Goal: Leave review/rating: Leave review/rating

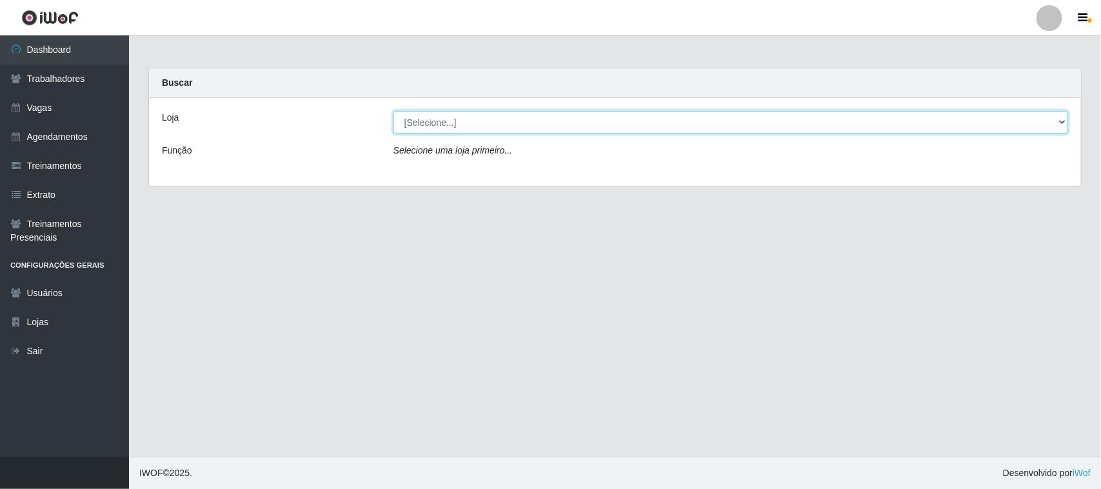
click at [494, 121] on select "[Selecione...] Nordestão - [GEOGRAPHIC_DATA]" at bounding box center [731, 122] width 675 height 23
select select "382"
click at [394, 111] on select "[Selecione...] Nordestão - [GEOGRAPHIC_DATA]" at bounding box center [731, 122] width 675 height 23
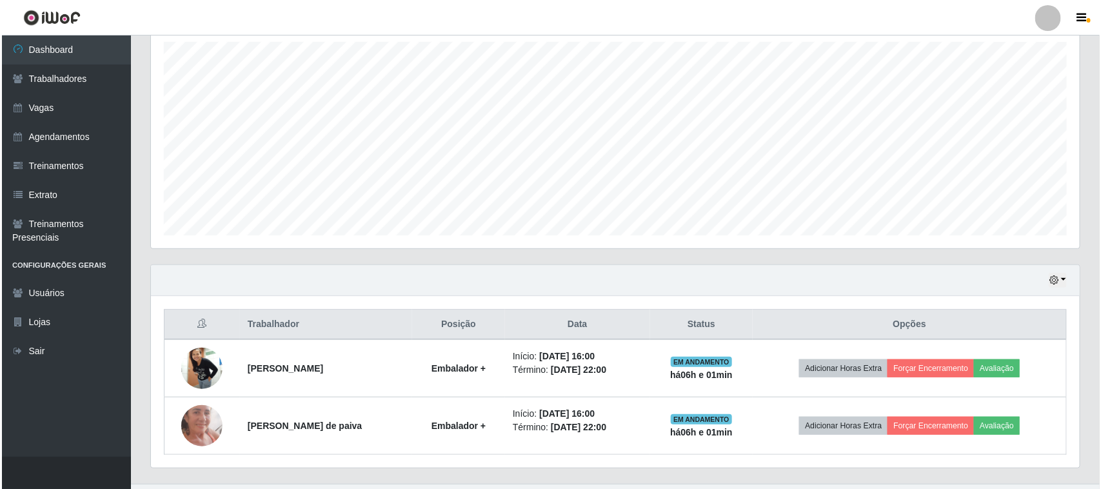
scroll to position [254, 0]
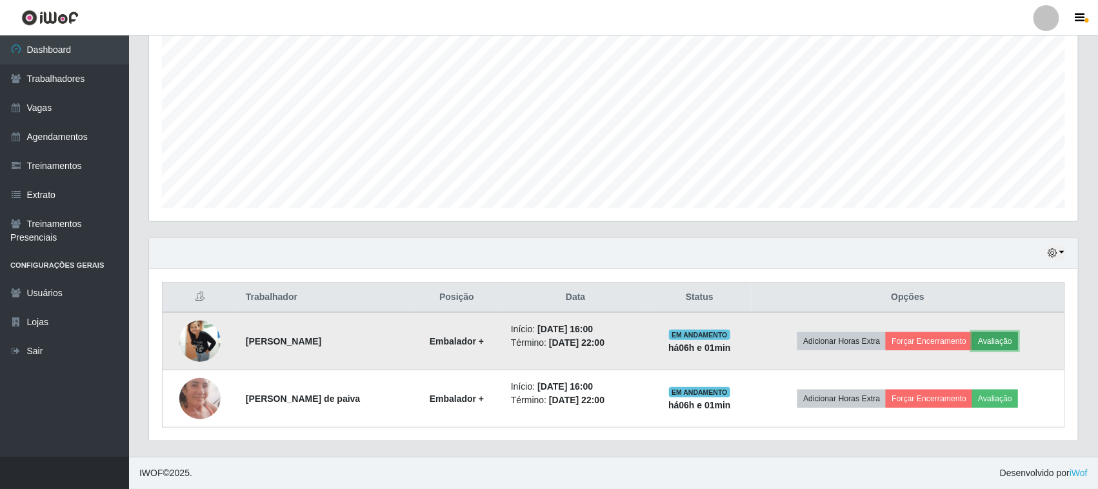
click at [998, 341] on button "Avaliação" at bounding box center [995, 341] width 46 height 18
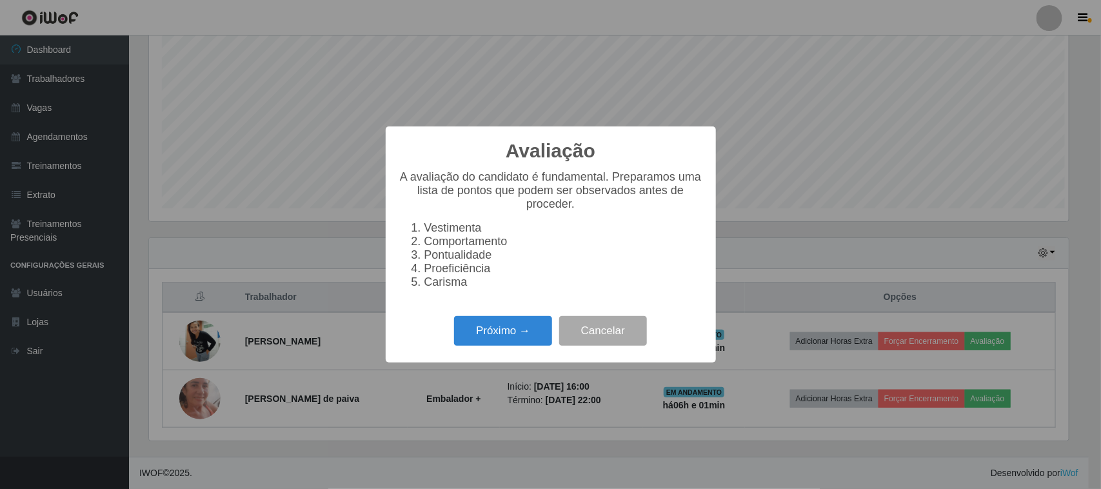
scroll to position [268, 920]
click at [528, 330] on button "Próximo →" at bounding box center [503, 331] width 98 height 30
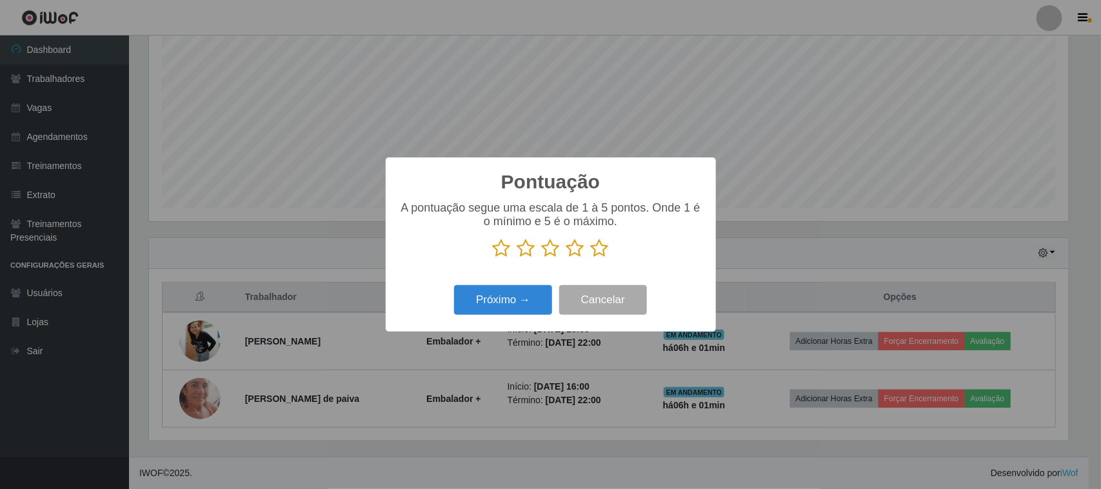
click at [599, 250] on icon at bounding box center [600, 248] width 18 height 19
click at [591, 258] on input "radio" at bounding box center [591, 258] width 0 height 0
click at [508, 300] on button "Próximo →" at bounding box center [503, 300] width 98 height 30
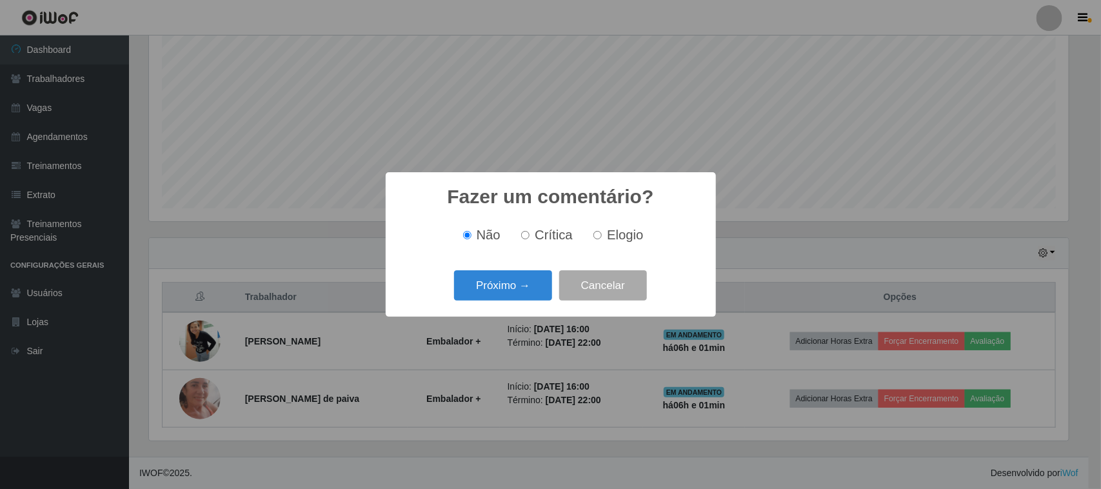
click at [508, 300] on button "Próximo →" at bounding box center [503, 285] width 98 height 30
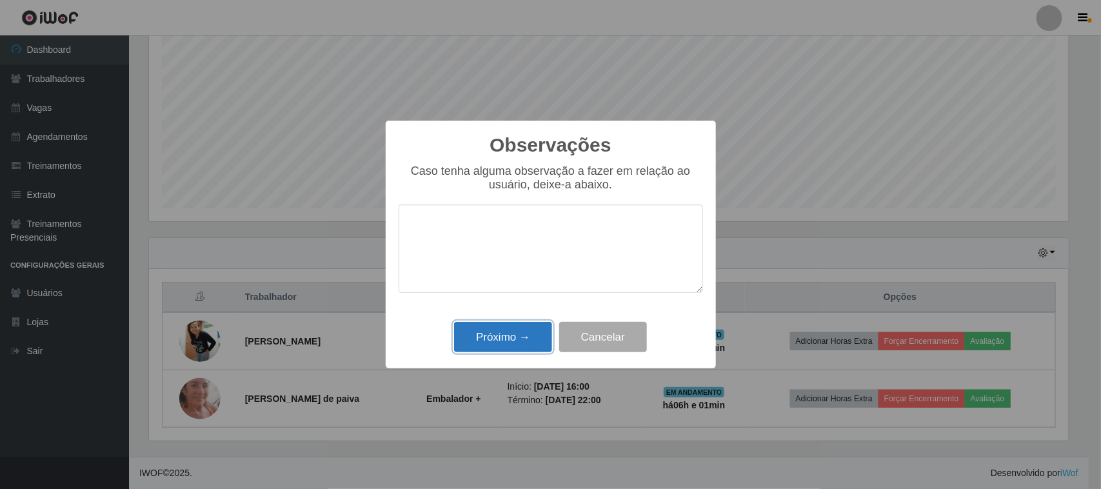
click at [519, 343] on button "Próximo →" at bounding box center [503, 337] width 98 height 30
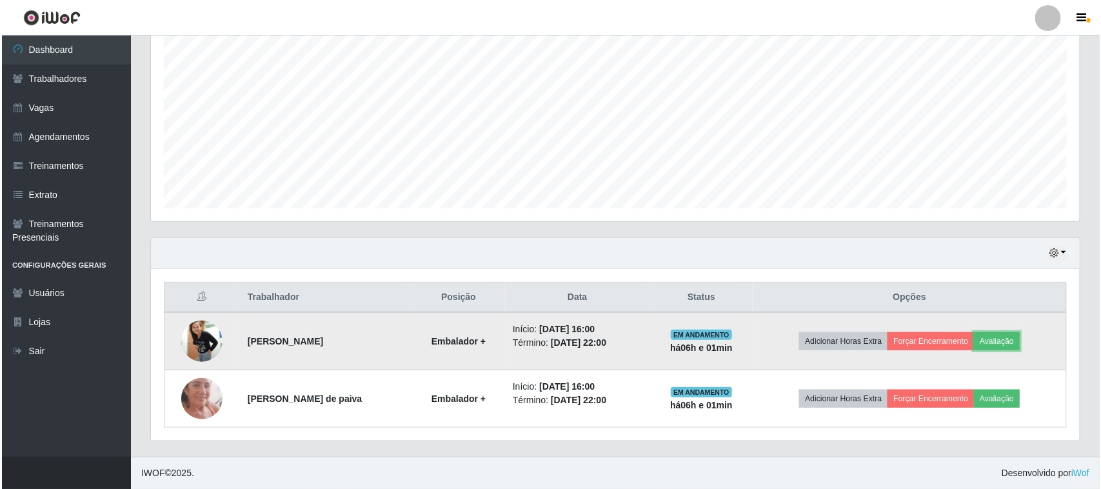
scroll to position [268, 929]
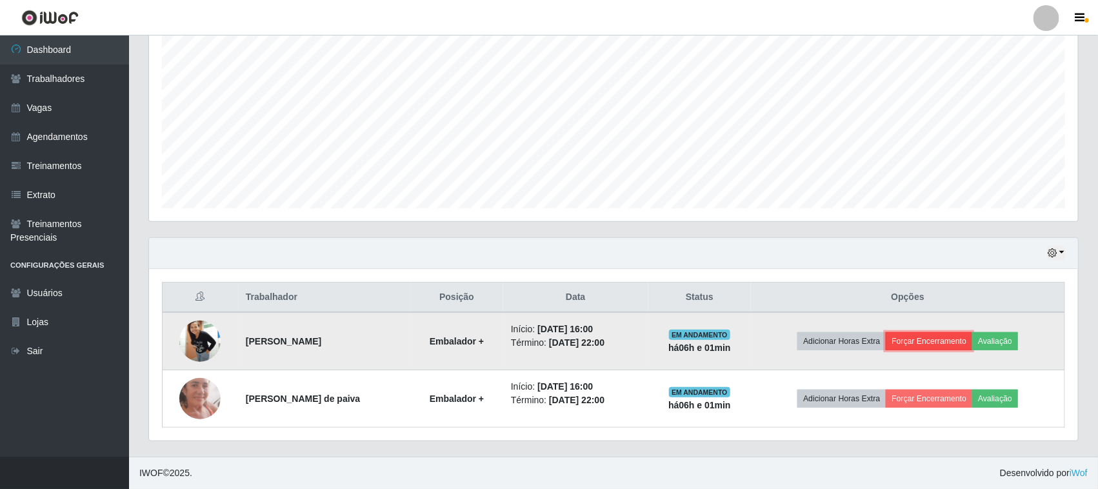
click at [927, 343] on button "Forçar Encerramento" at bounding box center [929, 341] width 86 height 18
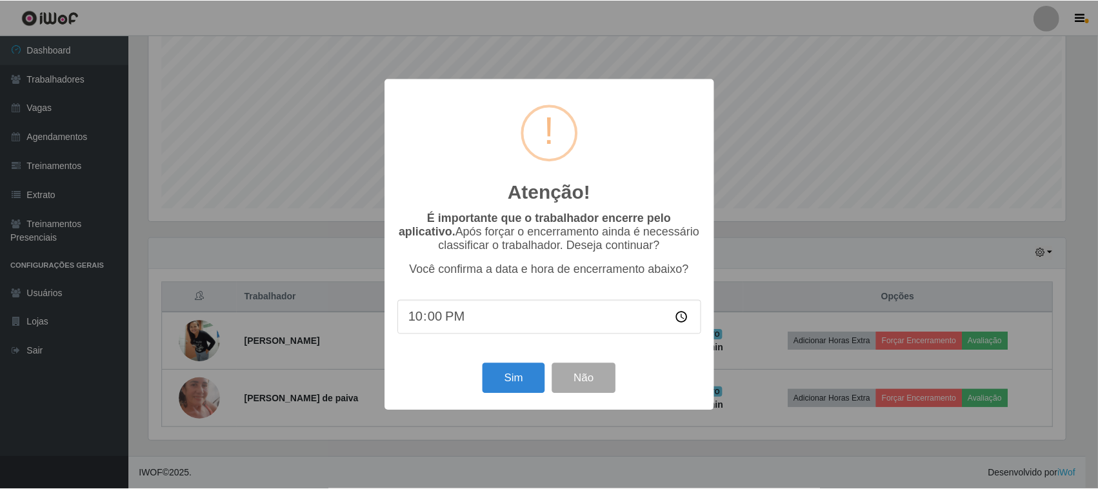
scroll to position [268, 920]
click at [510, 378] on button "Sim" at bounding box center [515, 378] width 63 height 30
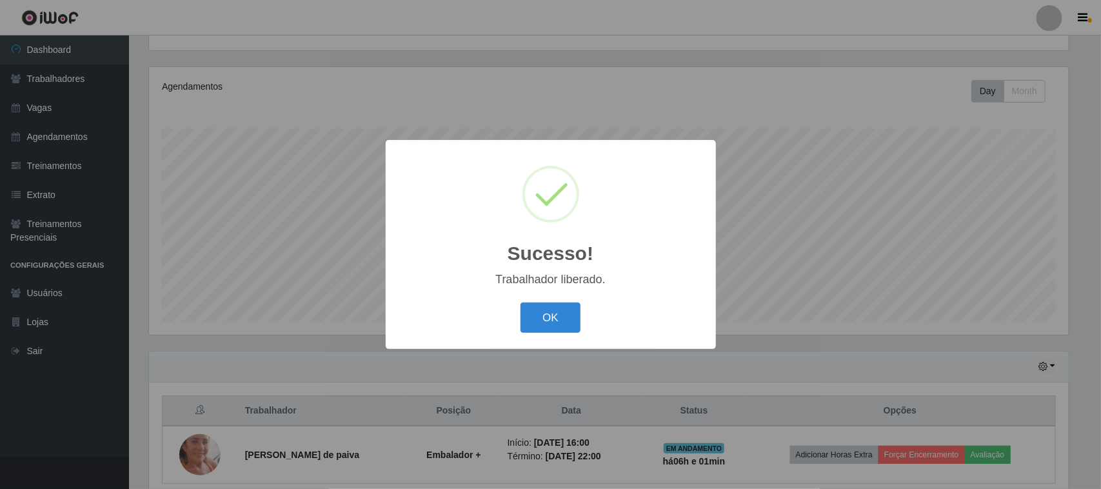
click at [999, 397] on div "Sucesso! × Trabalhador liberado. OK Cancel" at bounding box center [550, 244] width 1101 height 489
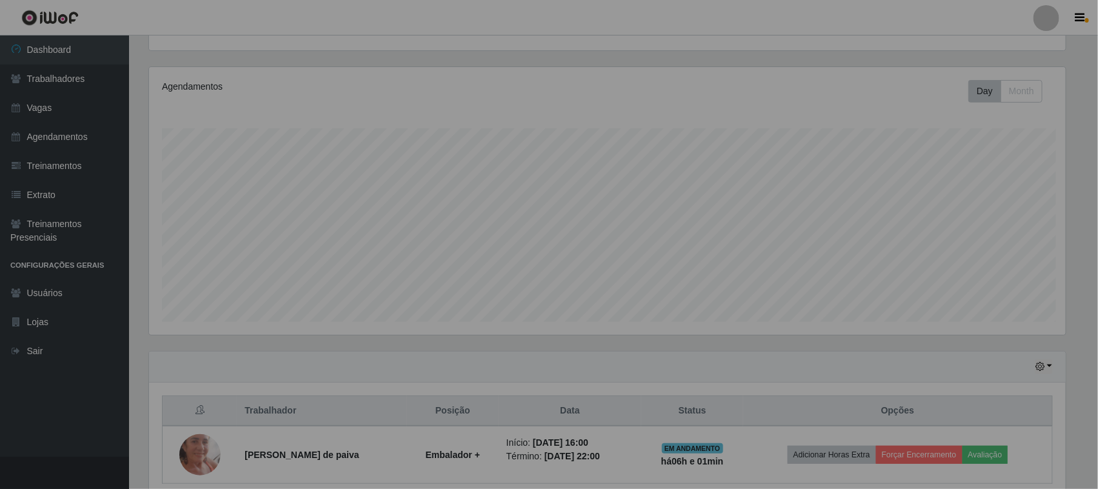
scroll to position [268, 929]
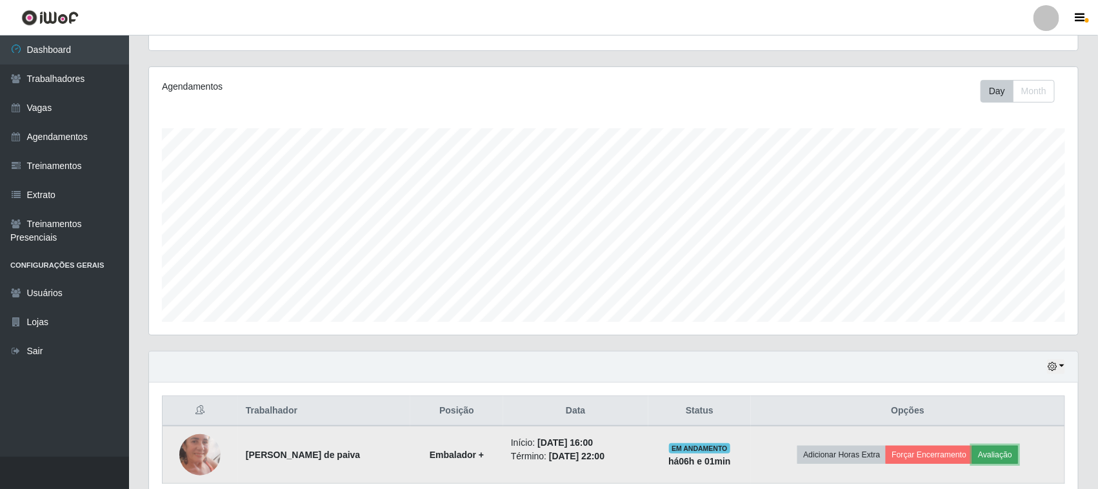
click at [1004, 456] on button "Avaliação" at bounding box center [995, 455] width 46 height 18
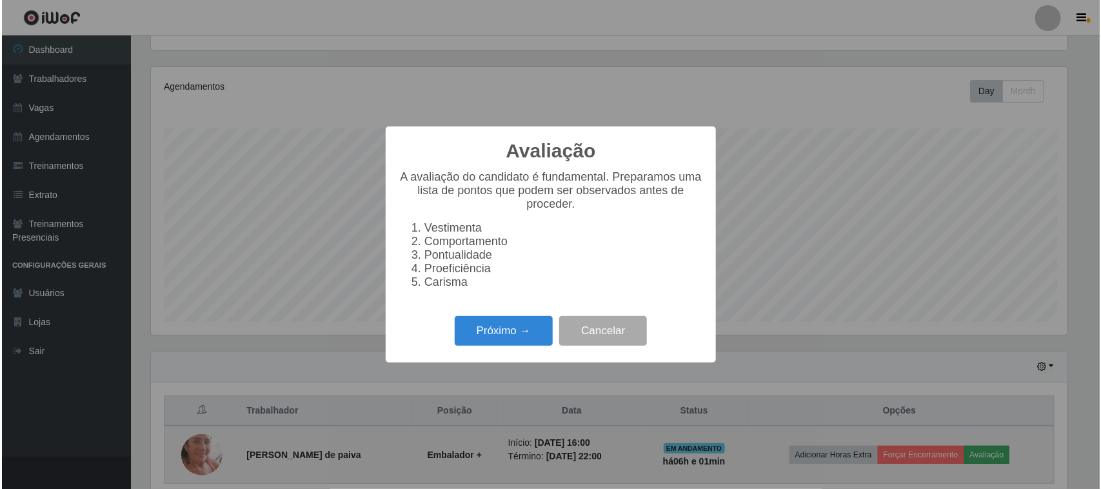
scroll to position [268, 920]
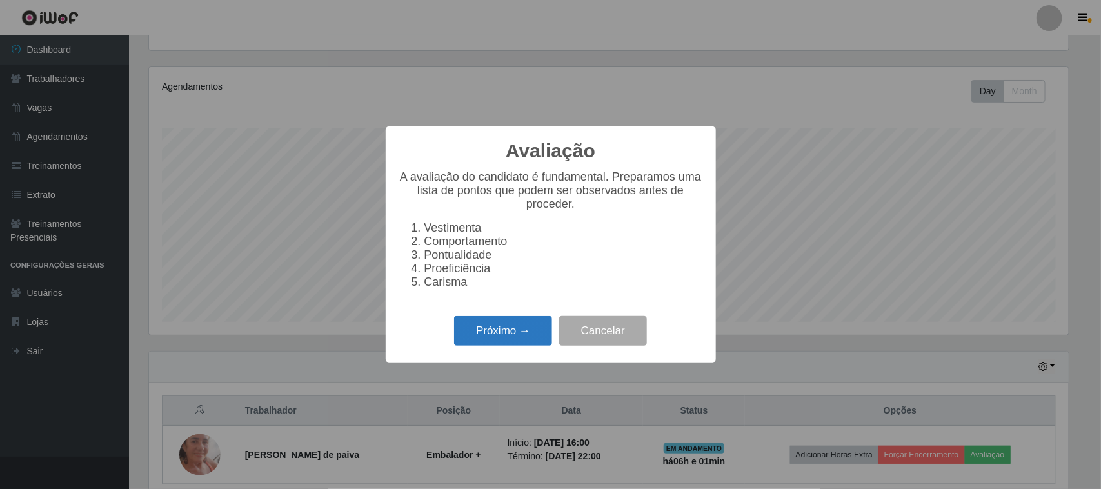
click at [524, 337] on button "Próximo →" at bounding box center [503, 331] width 98 height 30
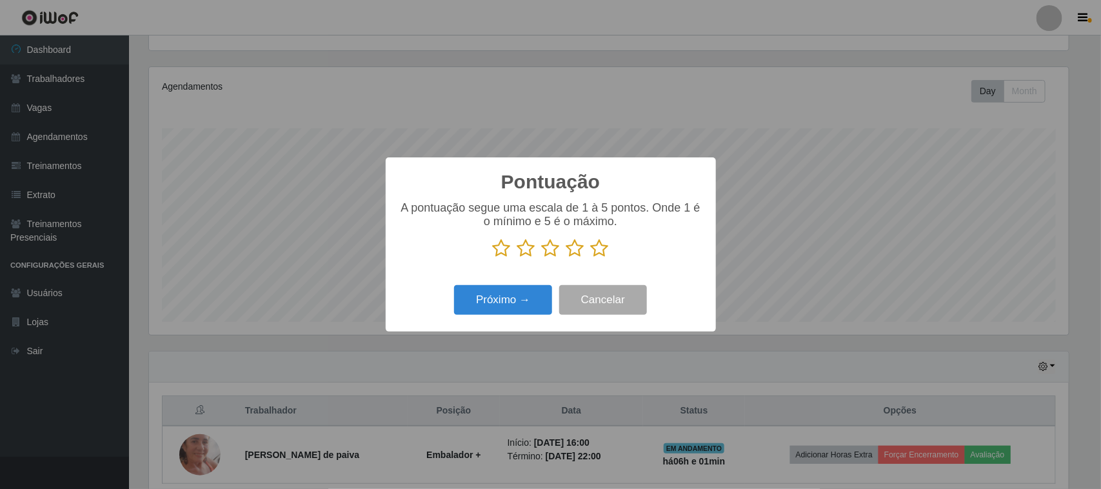
click at [601, 252] on icon at bounding box center [600, 248] width 18 height 19
click at [591, 258] on input "radio" at bounding box center [591, 258] width 0 height 0
click at [523, 292] on button "Próximo →" at bounding box center [503, 300] width 98 height 30
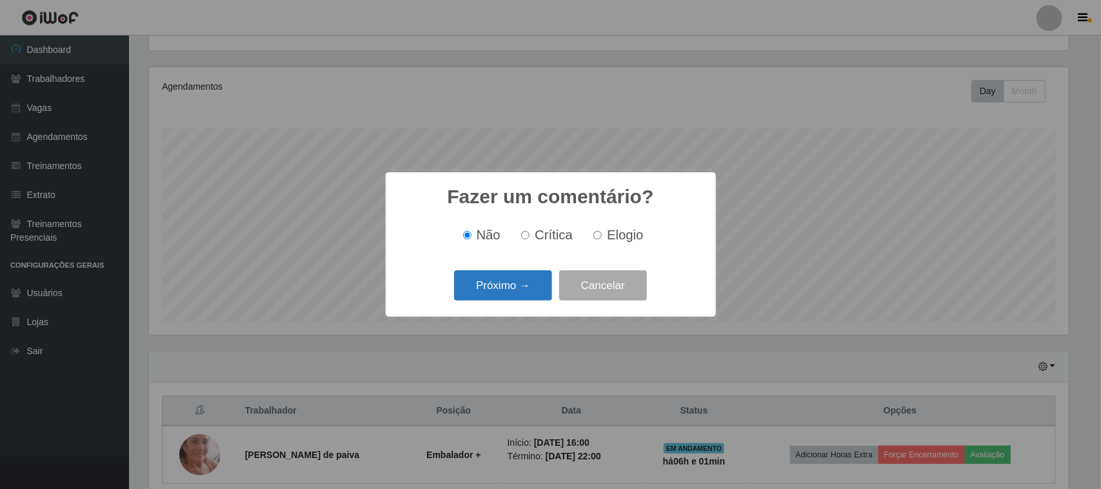
click at [513, 289] on button "Próximo →" at bounding box center [503, 285] width 98 height 30
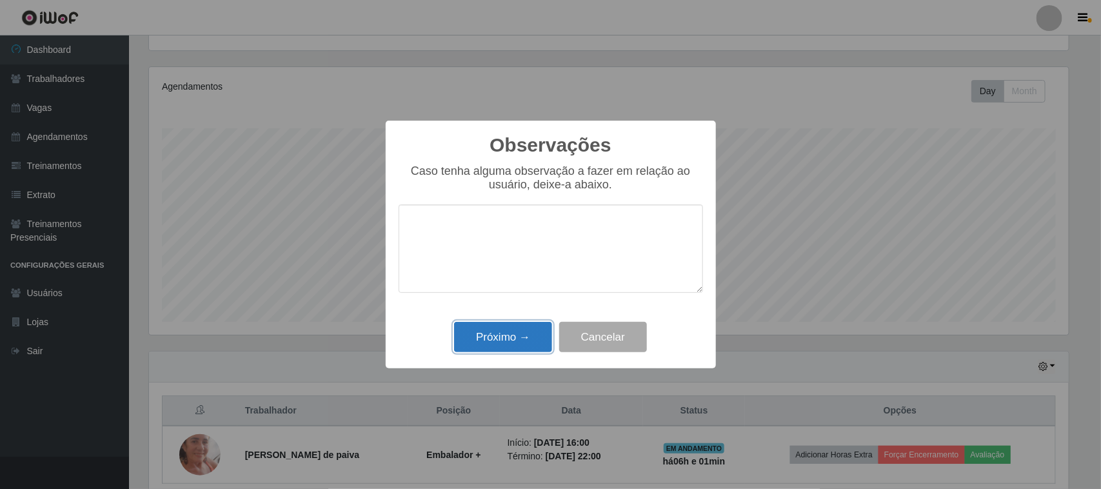
click at [517, 327] on button "Próximo →" at bounding box center [503, 337] width 98 height 30
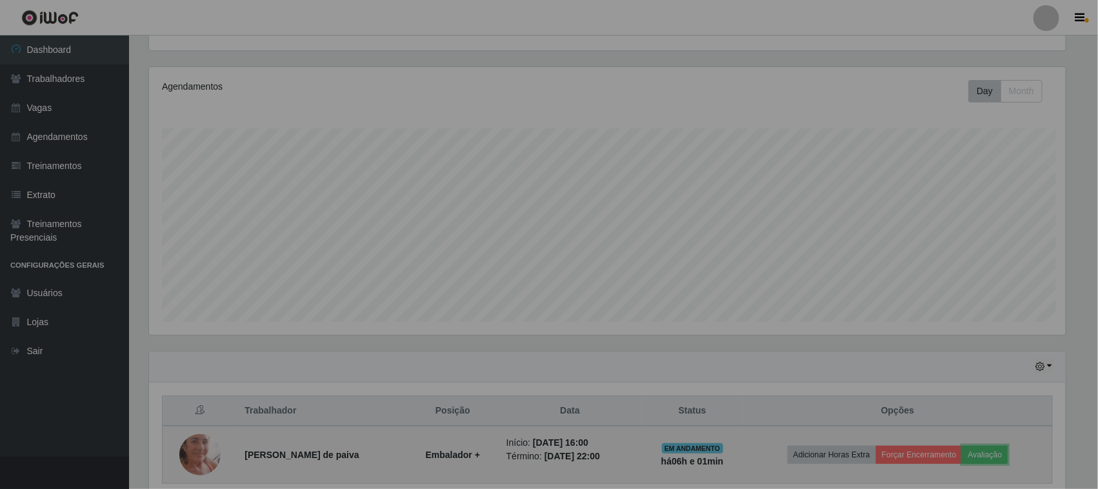
scroll to position [268, 929]
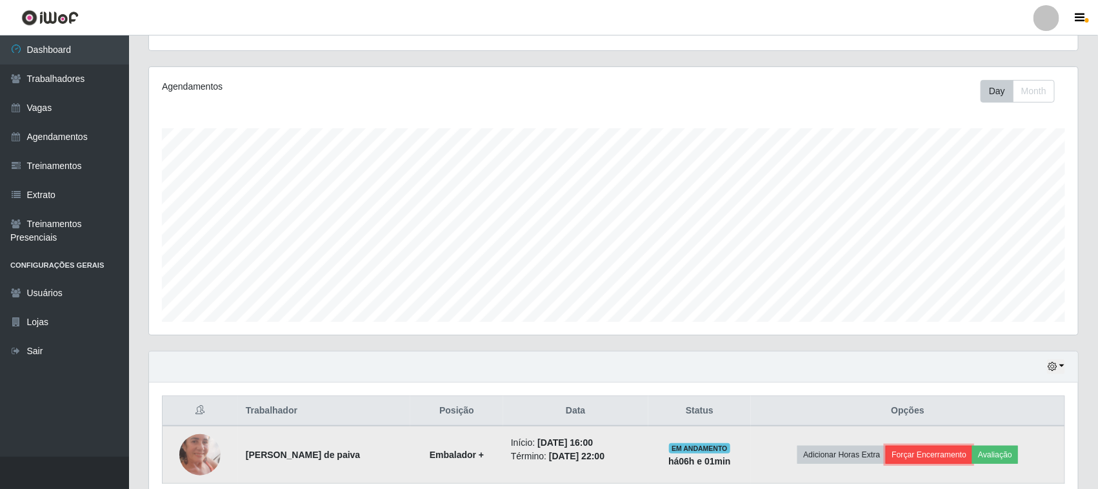
click at [911, 463] on button "Forçar Encerramento" at bounding box center [929, 455] width 86 height 18
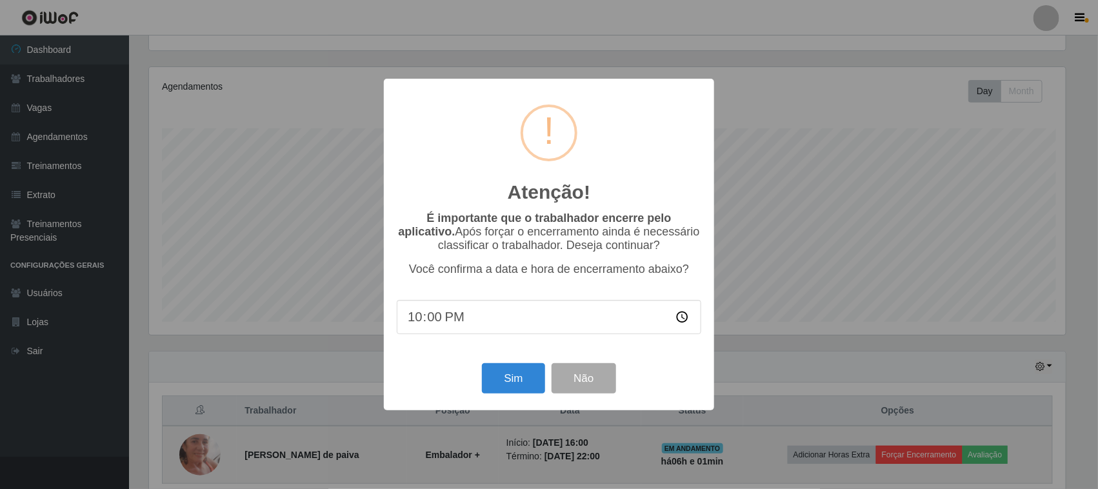
scroll to position [268, 920]
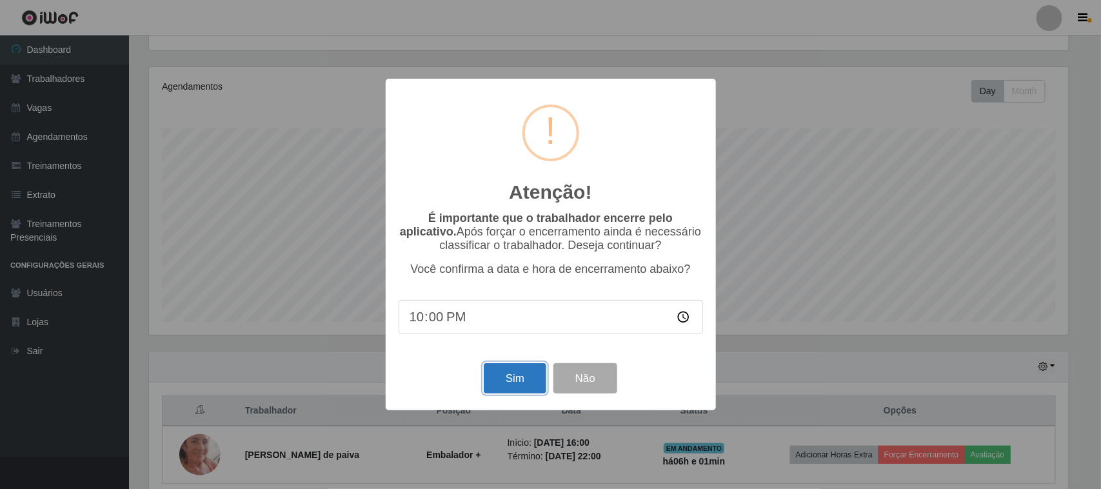
click at [521, 372] on button "Sim" at bounding box center [515, 378] width 63 height 30
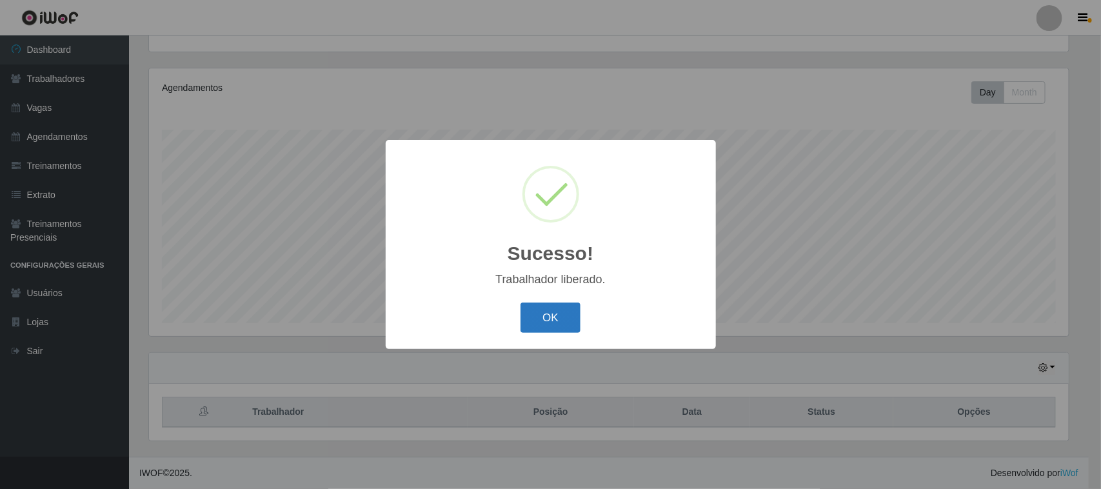
click at [530, 316] on button "OK" at bounding box center [551, 318] width 60 height 30
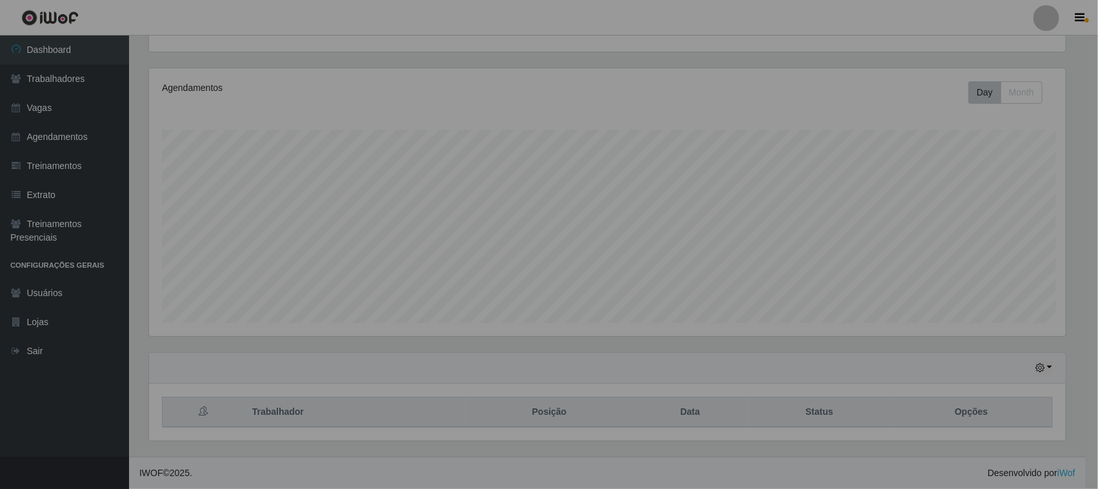
scroll to position [0, 0]
